Goal: Book appointment/travel/reservation

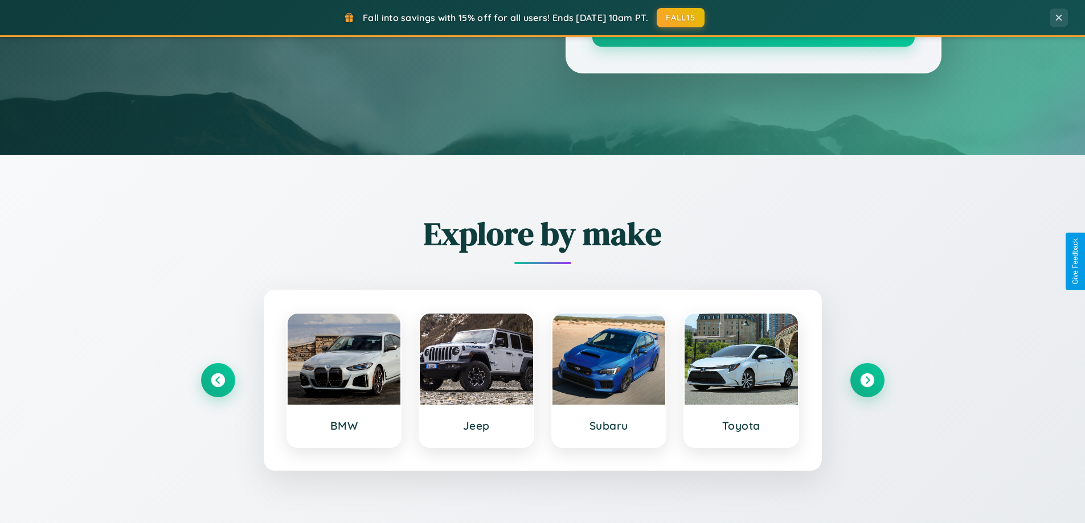
scroll to position [783, 0]
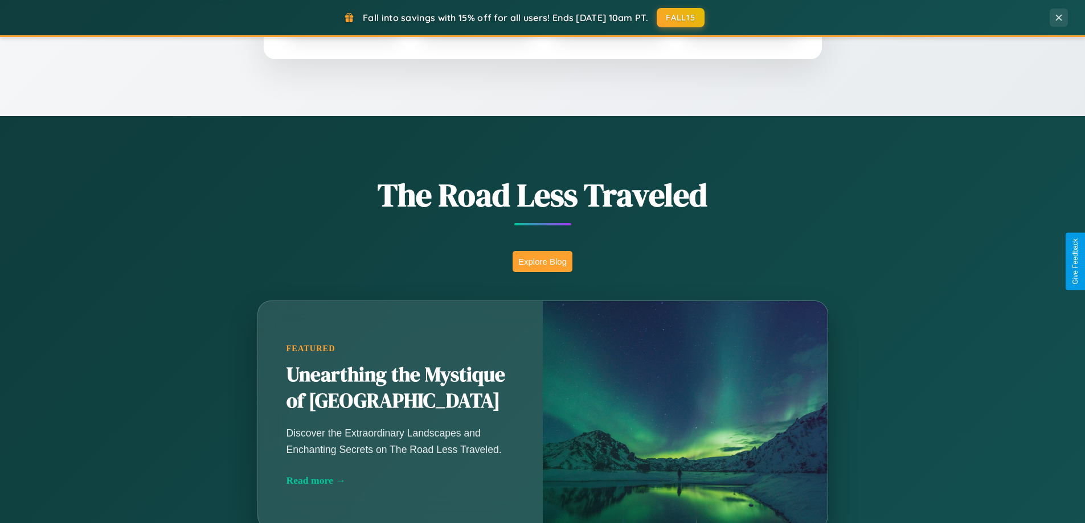
click at [542, 261] on button "Explore Blog" at bounding box center [542, 261] width 60 height 21
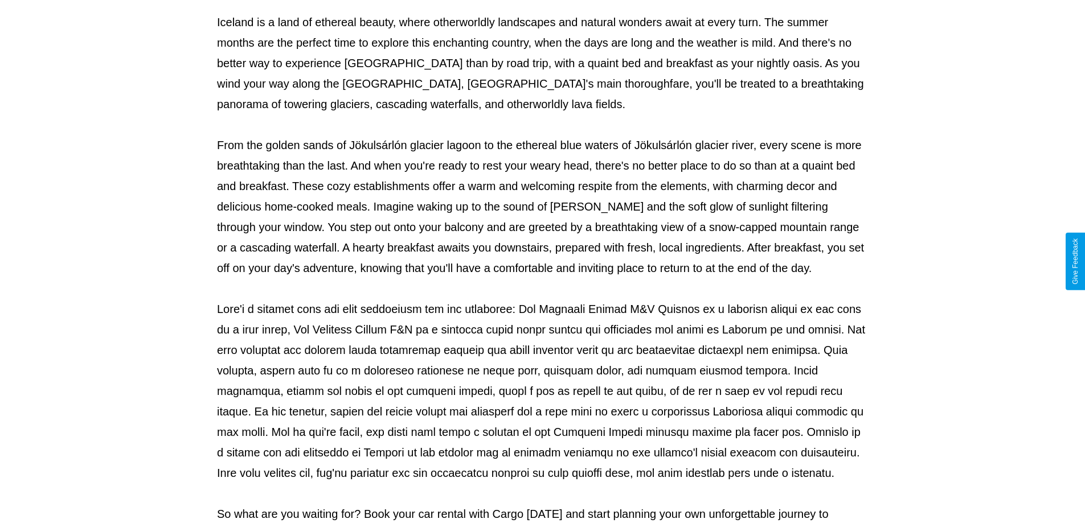
scroll to position [368, 0]
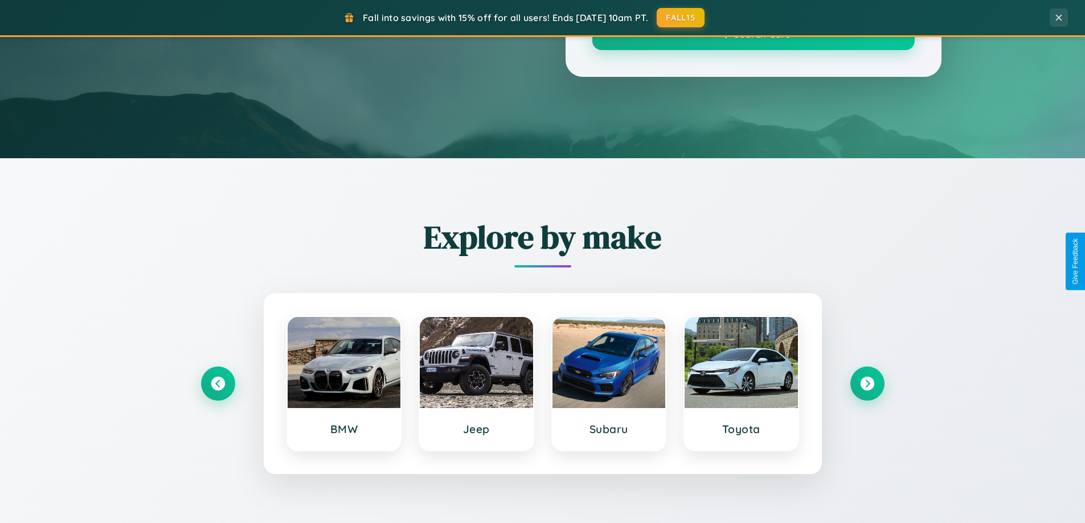
scroll to position [783, 0]
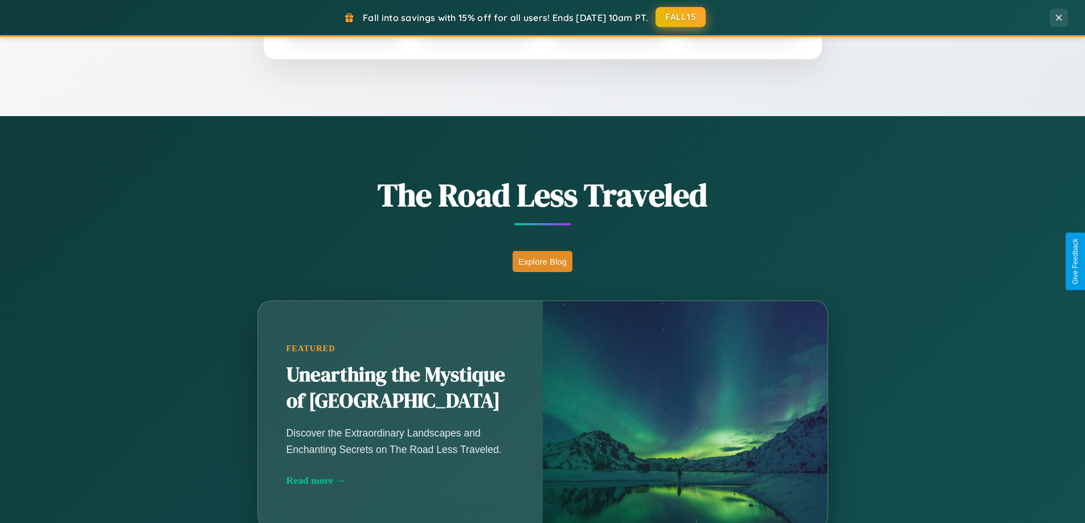
click at [681, 17] on button "FALL15" at bounding box center [680, 17] width 50 height 20
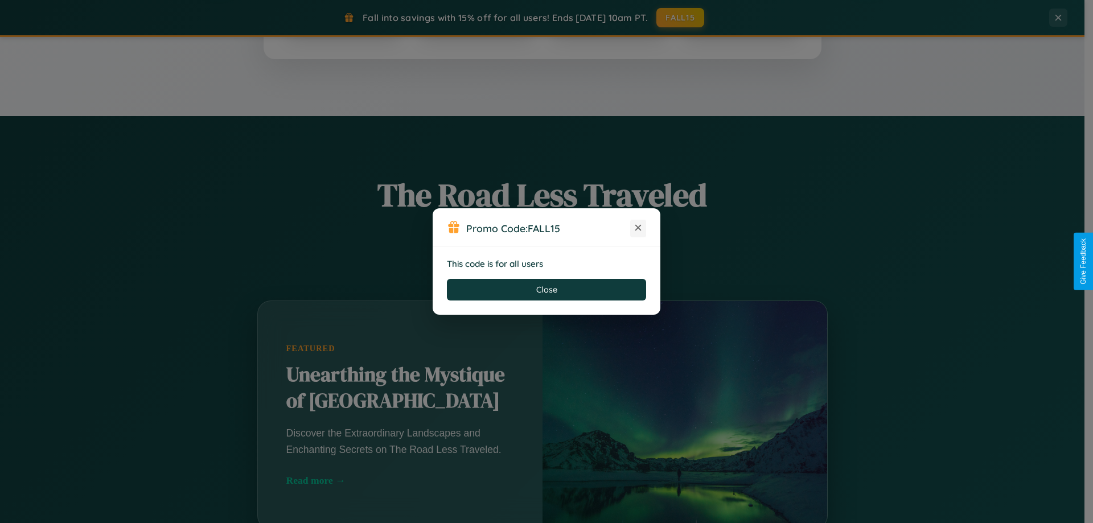
click at [638, 228] on icon at bounding box center [638, 227] width 11 height 11
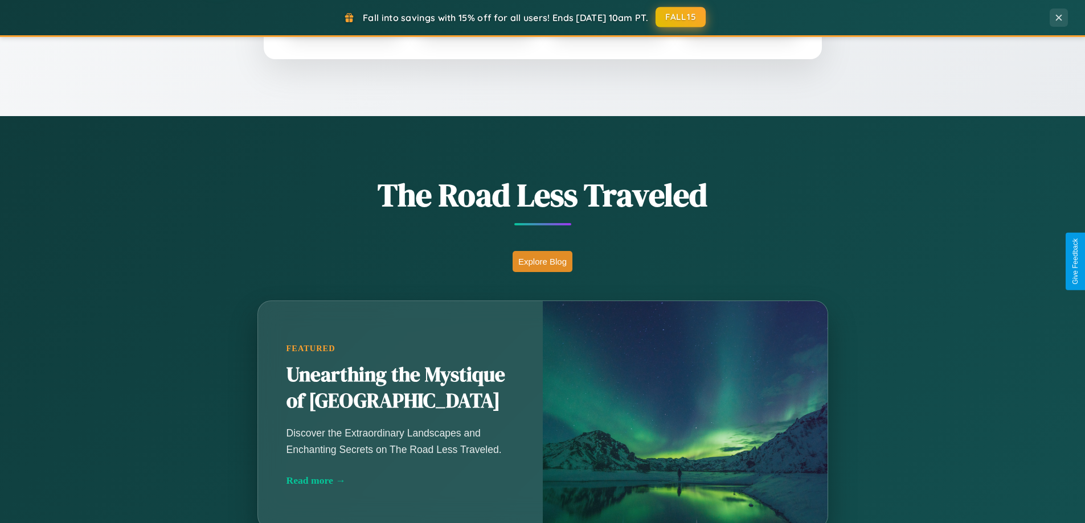
click at [681, 17] on button "FALL15" at bounding box center [680, 17] width 50 height 20
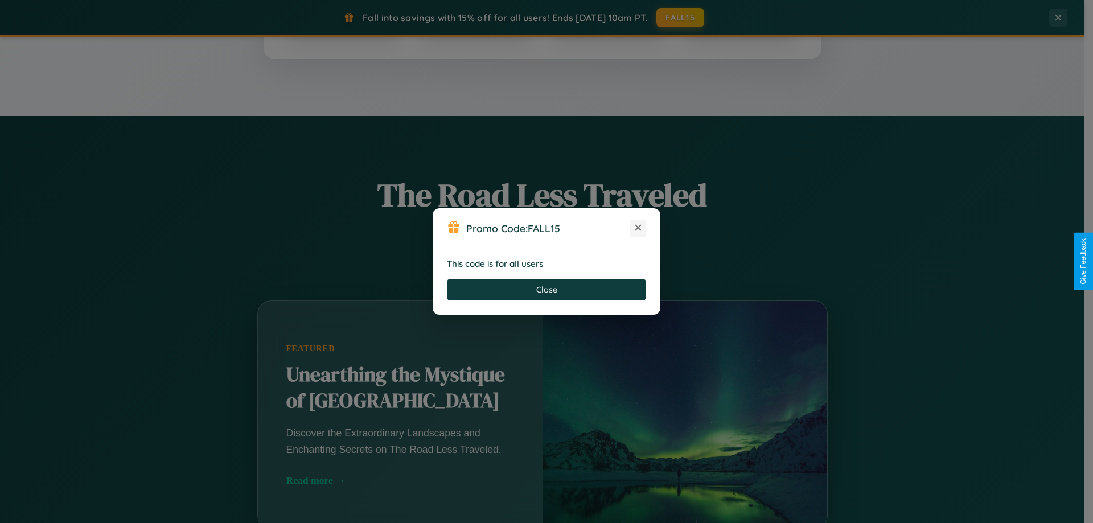
click at [638, 228] on icon at bounding box center [638, 227] width 11 height 11
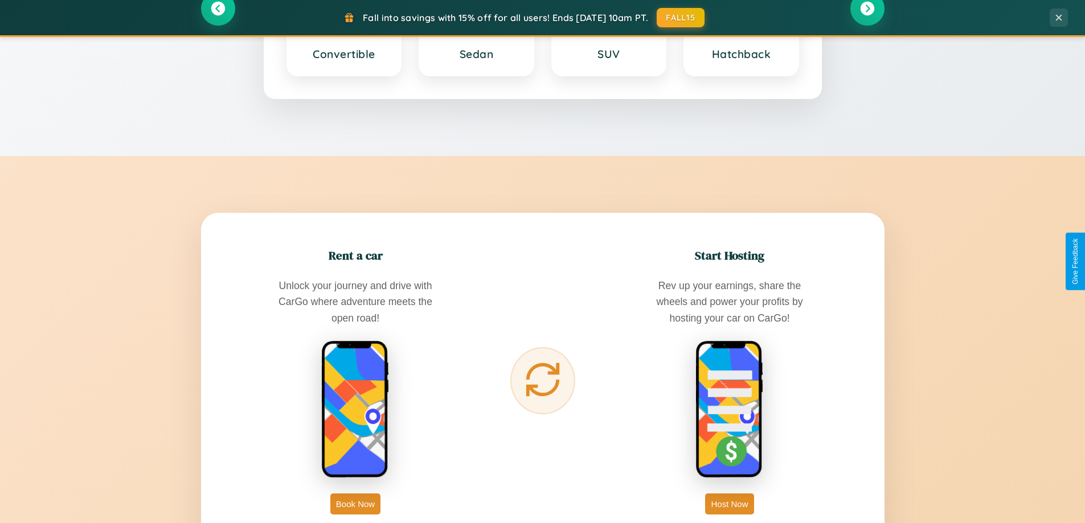
scroll to position [1829, 0]
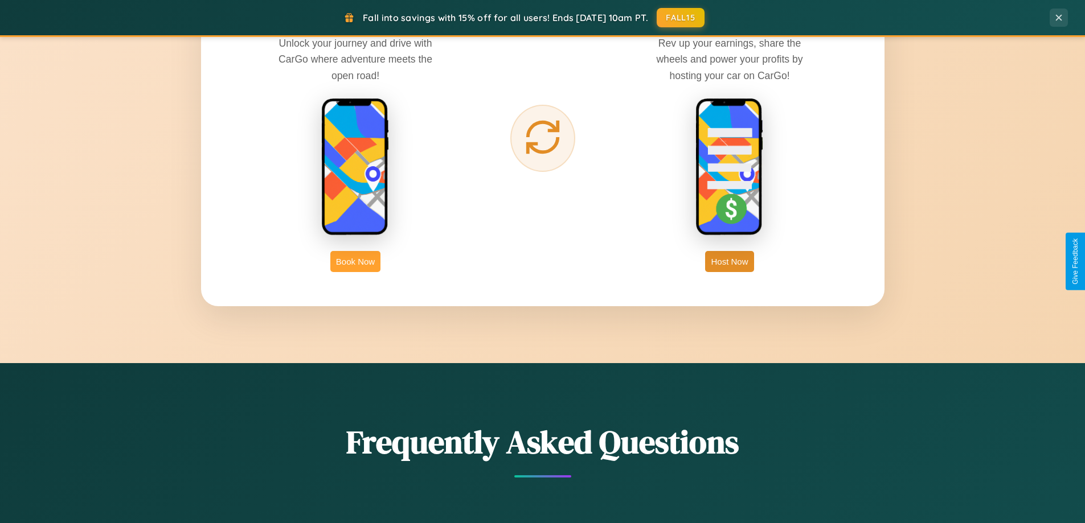
click at [355, 261] on button "Book Now" at bounding box center [355, 261] width 50 height 21
